Goal: Task Accomplishment & Management: Manage account settings

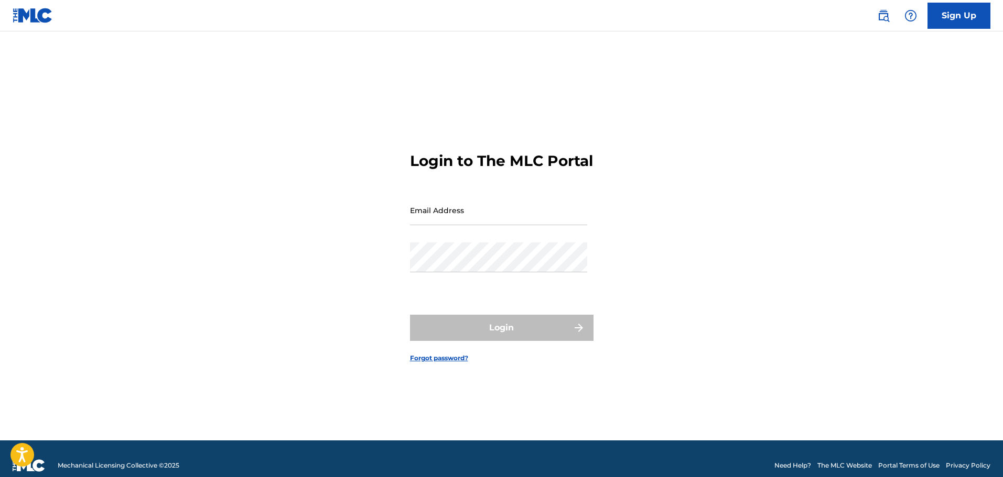
type input "[EMAIL_ADDRESS][DOMAIN_NAME]"
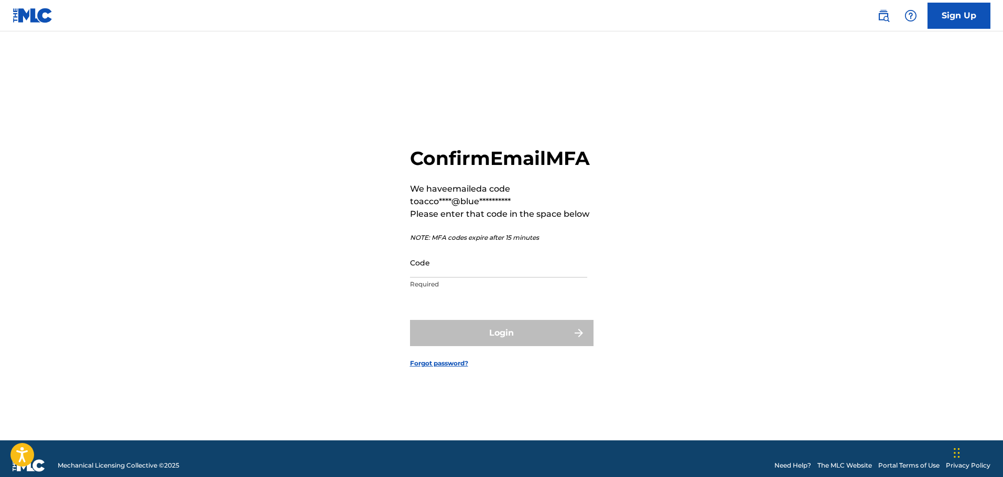
click at [466, 278] on input "Code" at bounding box center [498, 263] width 177 height 30
paste input "481193"
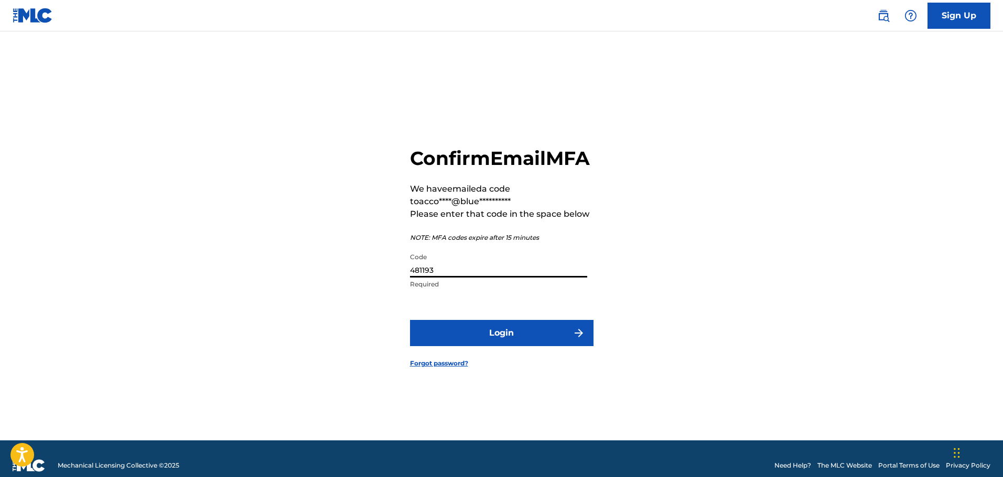
type input "481193"
click at [493, 346] on button "Login" at bounding box center [501, 333] width 183 height 26
